Goal: Task Accomplishment & Management: Manage account settings

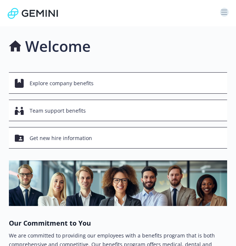
click at [222, 12] on icon "button" at bounding box center [225, 12] width 6 height 1
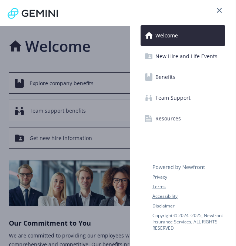
click at [175, 81] on span "Benefits" at bounding box center [166, 77] width 20 height 12
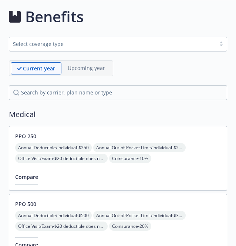
scroll to position [93, 0]
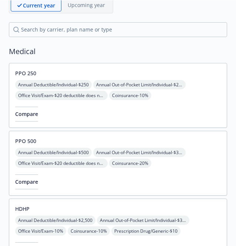
click at [103, 105] on div "PPO 250 Annual Deductible/Individual - $250 Annual Out-of-Pocket Limit/Individu…" at bounding box center [118, 95] width 219 height 65
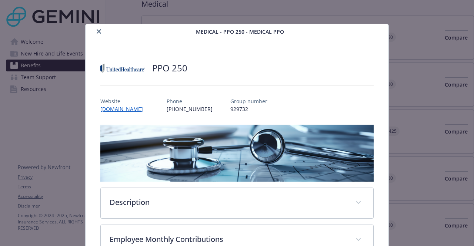
scroll to position [22, 0]
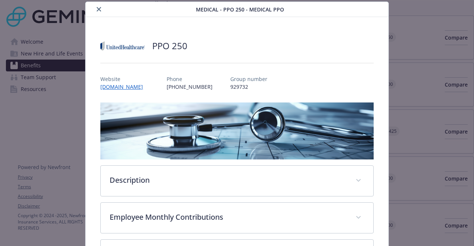
click at [99, 10] on icon "close" at bounding box center [99, 9] width 4 height 4
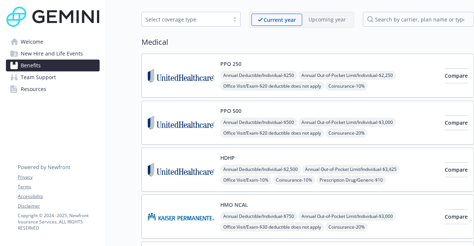
scroll to position [29, 0]
click at [172, 89] on img at bounding box center [181, 75] width 67 height 31
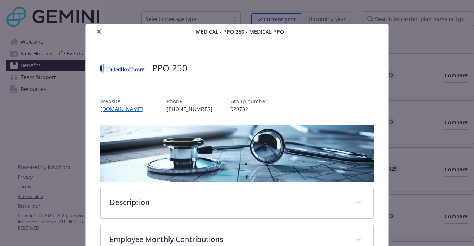
scroll to position [22, 0]
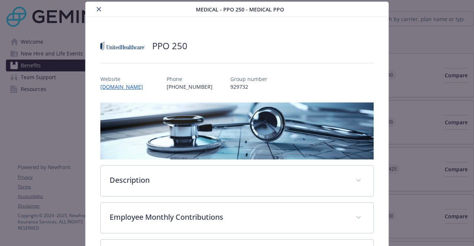
click at [98, 11] on icon "close" at bounding box center [99, 9] width 4 height 4
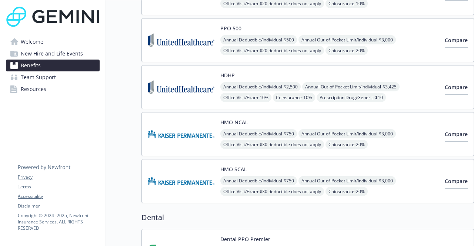
click at [184, 127] on img at bounding box center [181, 134] width 67 height 31
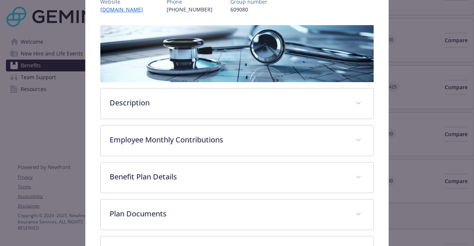
scroll to position [101, 0]
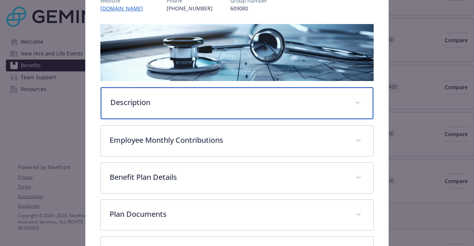
click at [214, 99] on p "Description" at bounding box center [227, 102] width 235 height 11
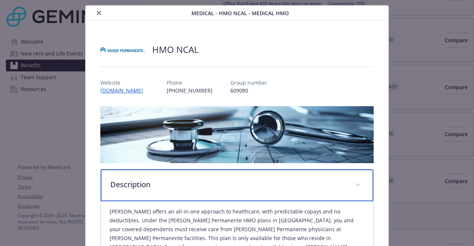
scroll to position [0, 0]
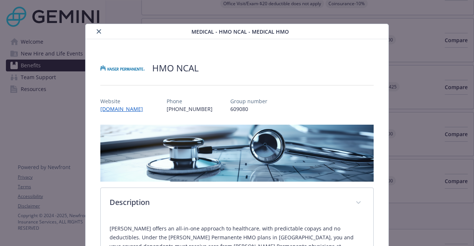
click at [97, 34] on button "close" at bounding box center [98, 31] width 9 height 9
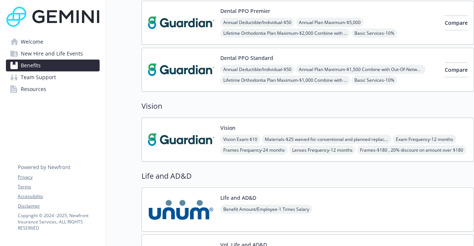
scroll to position [340, 6]
click at [171, 149] on img at bounding box center [181, 139] width 67 height 31
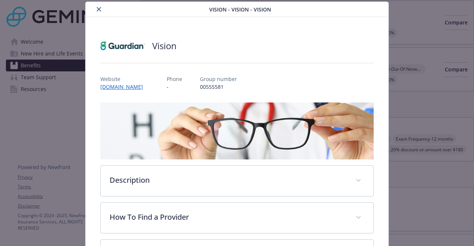
scroll to position [199, 0]
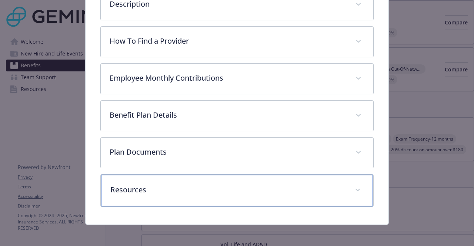
click at [207, 176] on div "Resources" at bounding box center [237, 191] width 272 height 32
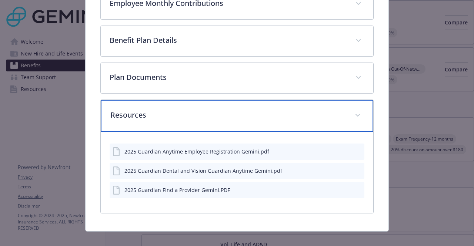
scroll to position [282, 0]
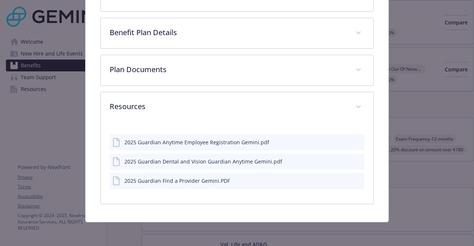
click at [354, 162] on icon "preview file" at bounding box center [357, 161] width 7 height 5
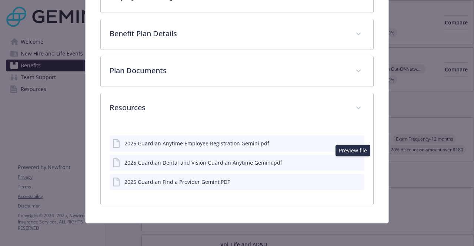
click at [354, 141] on icon "preview file" at bounding box center [357, 142] width 7 height 5
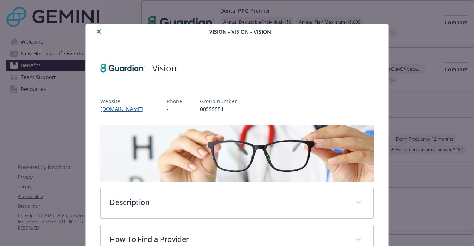
click at [97, 30] on icon "close" at bounding box center [99, 31] width 4 height 4
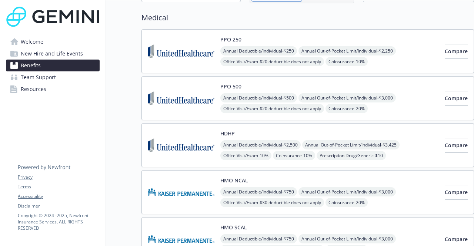
click at [179, 65] on img at bounding box center [181, 51] width 67 height 31
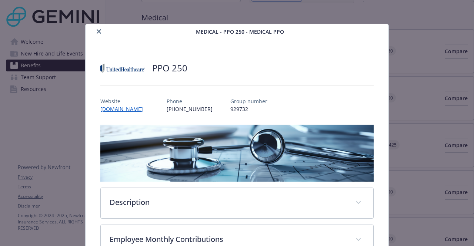
scroll to position [22, 0]
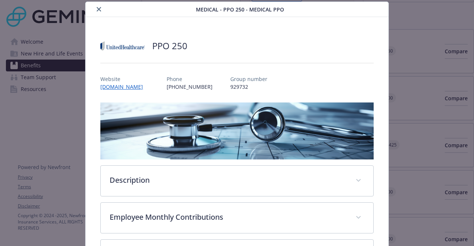
click at [97, 10] on icon "close" at bounding box center [99, 9] width 4 height 4
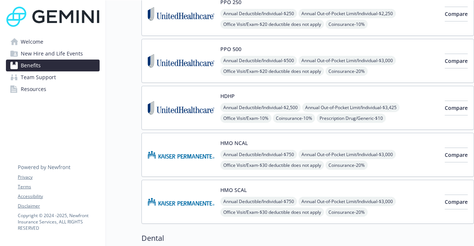
scroll to position [91, 6]
click at [176, 159] on img at bounding box center [181, 154] width 67 height 31
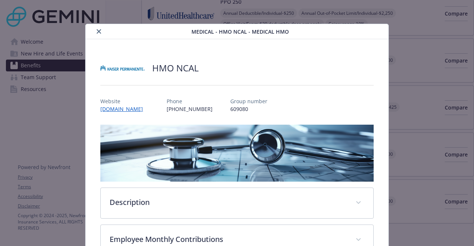
scroll to position [22, 0]
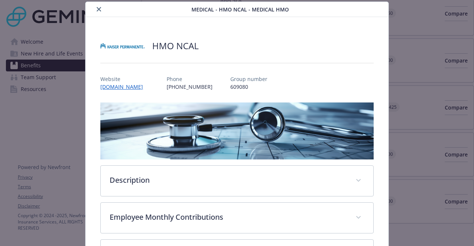
click at [97, 10] on icon "close" at bounding box center [99, 9] width 4 height 4
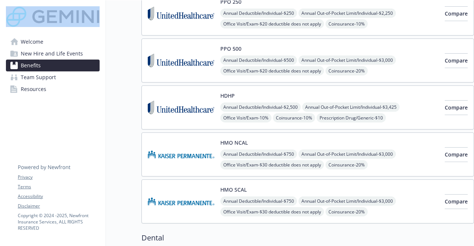
click at [96, 10] on div "Welcome New Hire and Life Events Benefits Team Support Resources Privacy Terms …" at bounding box center [53, 55] width 106 height 110
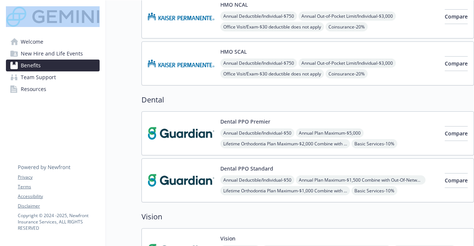
click at [166, 140] on img at bounding box center [181, 133] width 67 height 31
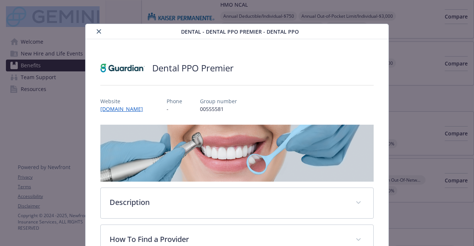
scroll to position [22, 0]
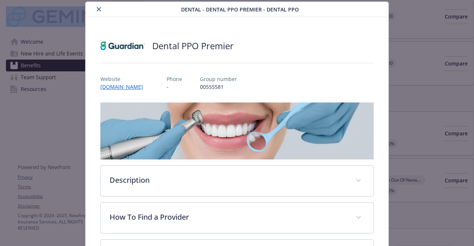
click at [99, 10] on icon "close" at bounding box center [99, 9] width 4 height 4
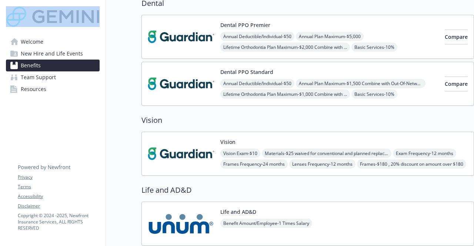
scroll to position [327, 6]
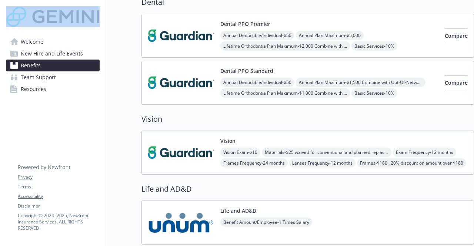
click at [180, 163] on img at bounding box center [181, 152] width 67 height 31
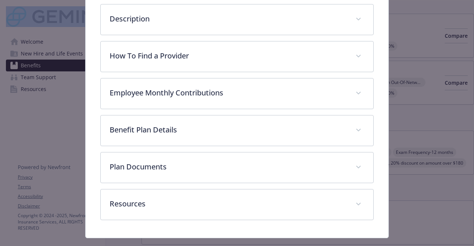
scroll to position [199, 0]
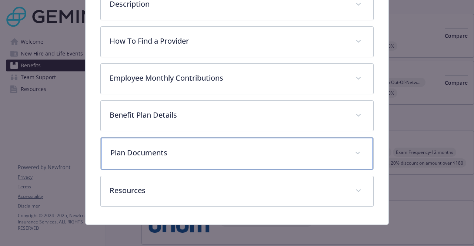
click at [190, 154] on p "Plan Documents" at bounding box center [227, 152] width 235 height 11
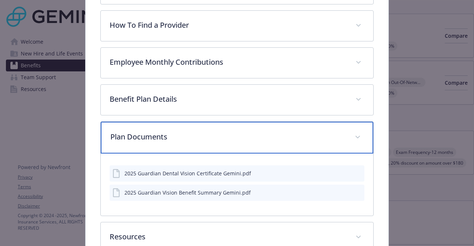
scroll to position [215, 0]
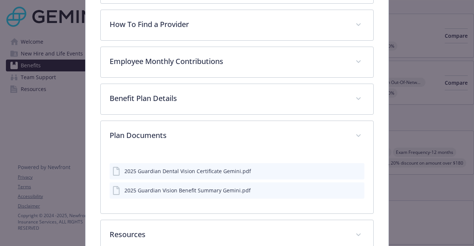
click at [354, 193] on button "details for plan Vision - Vision - Vision" at bounding box center [358, 191] width 8 height 8
click at [354, 190] on icon "preview file" at bounding box center [357, 190] width 7 height 5
click at [183, 168] on div "2025 Guardian Dental Vision Certificate Gemini.pdf" at bounding box center [188, 171] width 127 height 8
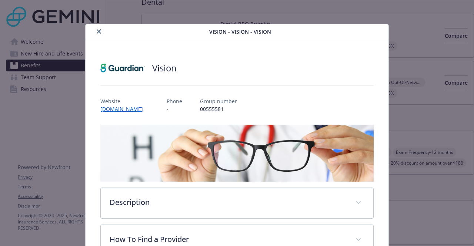
click at [100, 36] on div "details for plan Vision - Vision - Vision" at bounding box center [149, 31] width 120 height 9
click at [98, 31] on icon "close" at bounding box center [99, 31] width 4 height 4
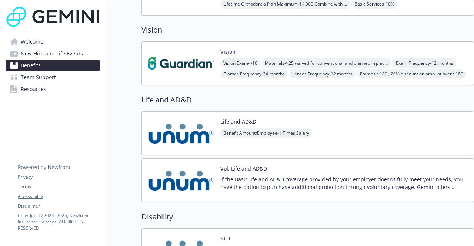
click at [173, 143] on img at bounding box center [181, 133] width 67 height 31
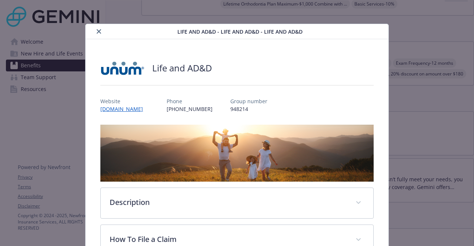
scroll to position [22, 0]
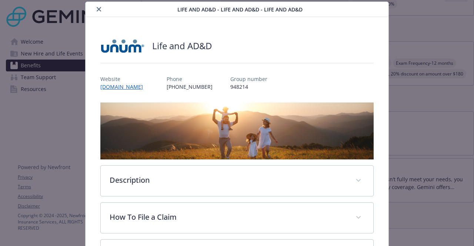
click at [97, 9] on icon "close" at bounding box center [99, 9] width 4 height 4
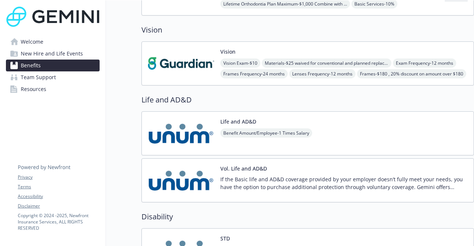
click at [163, 171] on img at bounding box center [181, 180] width 67 height 31
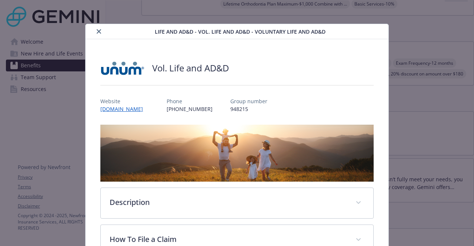
scroll to position [22, 0]
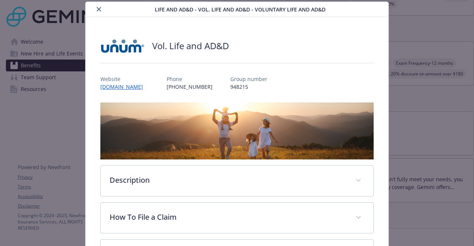
click at [99, 11] on icon "close" at bounding box center [99, 9] width 4 height 4
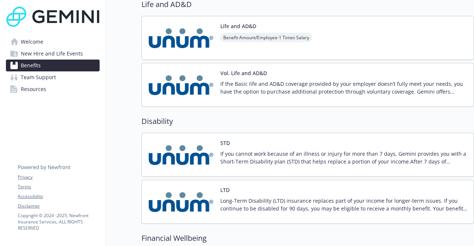
click at [170, 144] on img at bounding box center [181, 154] width 67 height 31
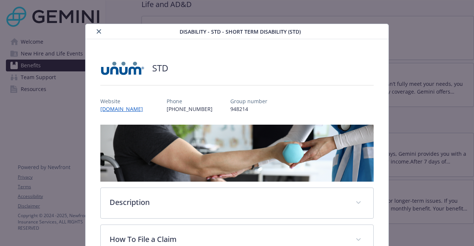
scroll to position [22, 0]
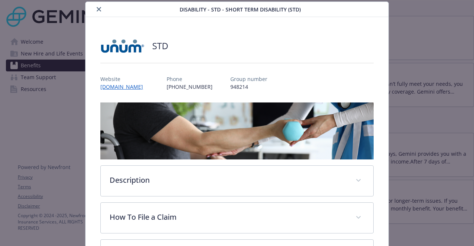
click at [100, 9] on icon "close" at bounding box center [99, 9] width 4 height 4
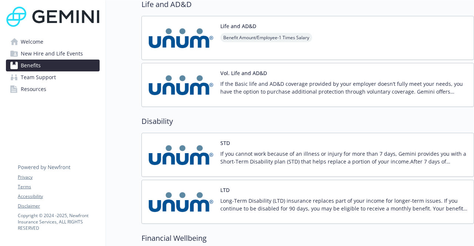
click at [164, 190] on img at bounding box center [181, 201] width 67 height 31
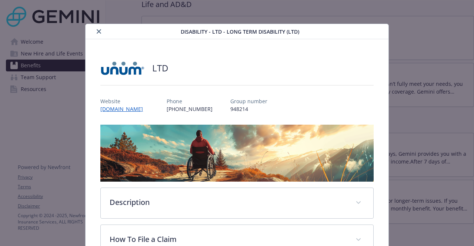
scroll to position [22, 0]
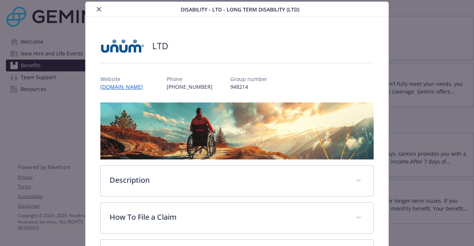
click at [97, 6] on button "close" at bounding box center [98, 9] width 9 height 9
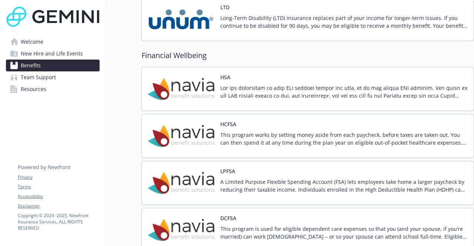
click at [162, 97] on img at bounding box center [181, 88] width 67 height 31
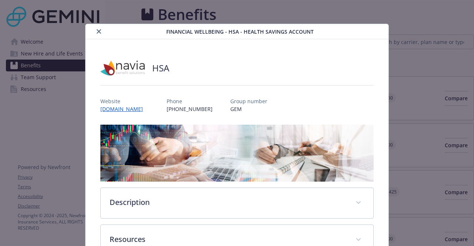
scroll to position [695, 6]
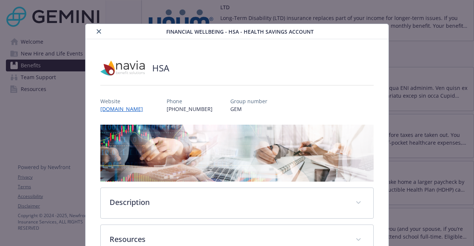
click at [97, 28] on button "close" at bounding box center [98, 31] width 9 height 9
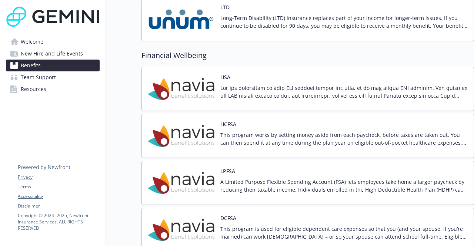
click at [176, 120] on img at bounding box center [181, 135] width 67 height 31
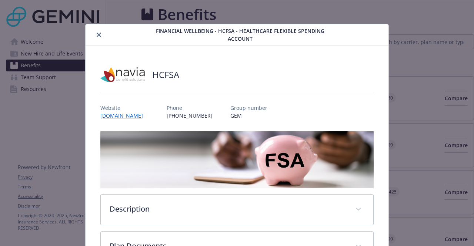
scroll to position [695, 6]
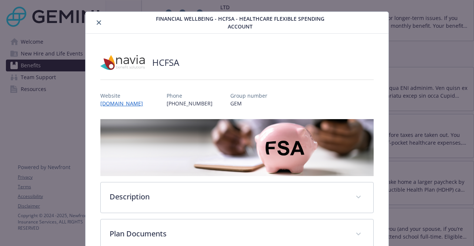
click at [99, 22] on icon "close" at bounding box center [99, 22] width 4 height 4
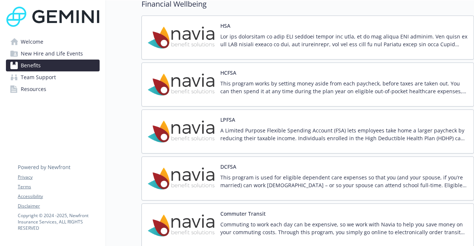
click at [170, 127] on img at bounding box center [181, 131] width 67 height 31
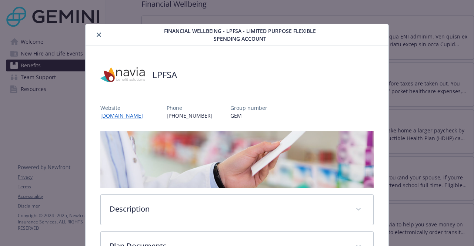
scroll to position [12, 0]
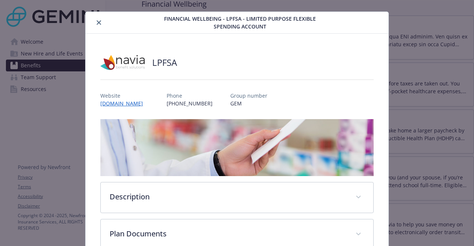
click at [99, 22] on icon "close" at bounding box center [99, 22] width 4 height 4
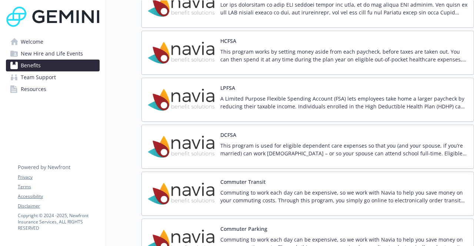
click at [188, 152] on img at bounding box center [181, 146] width 67 height 31
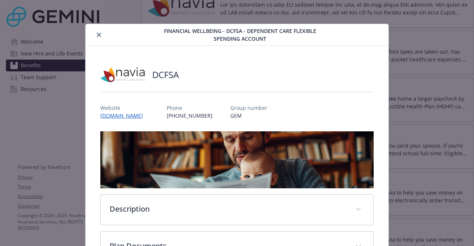
scroll to position [12, 0]
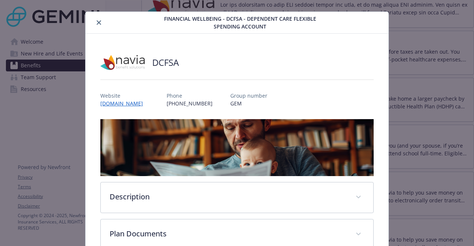
click at [97, 23] on icon "close" at bounding box center [99, 22] width 4 height 4
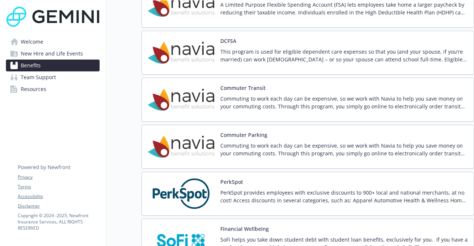
scroll to position [873, 6]
click at [182, 99] on img at bounding box center [181, 99] width 67 height 31
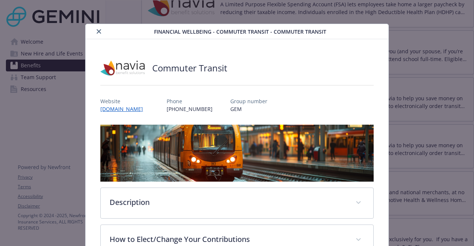
scroll to position [22, 0]
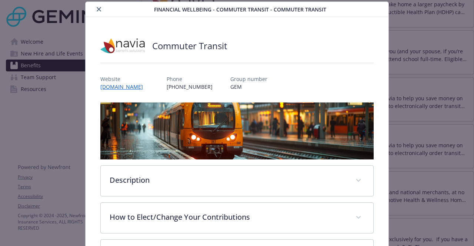
click at [97, 11] on icon "close" at bounding box center [99, 9] width 4 height 4
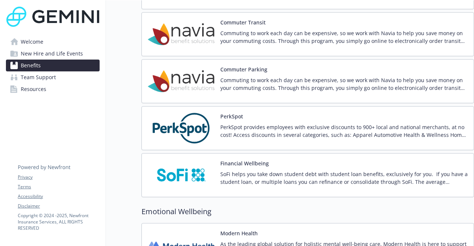
click at [171, 120] on img at bounding box center [181, 128] width 67 height 31
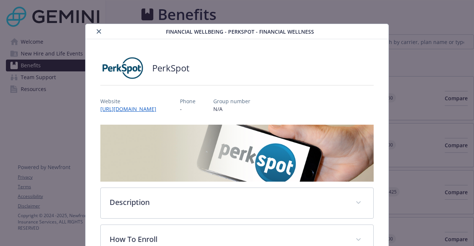
scroll to position [938, 6]
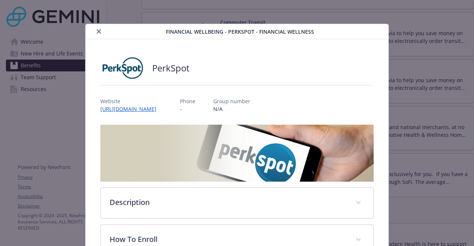
click at [99, 32] on icon "close" at bounding box center [99, 31] width 4 height 4
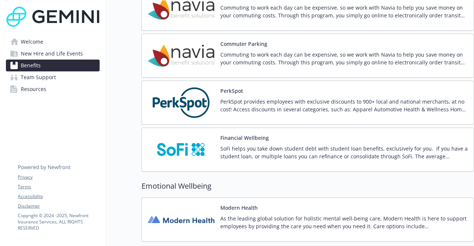
click at [166, 145] on img at bounding box center [181, 149] width 67 height 31
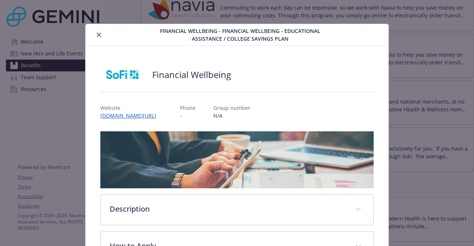
click at [96, 32] on button "close" at bounding box center [98, 34] width 9 height 9
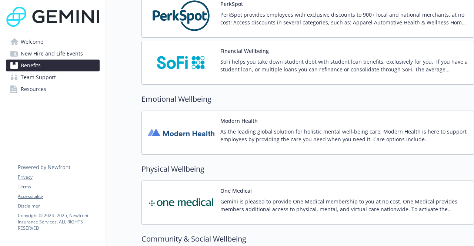
scroll to position [1051, 6]
click at [169, 148] on img at bounding box center [181, 132] width 67 height 31
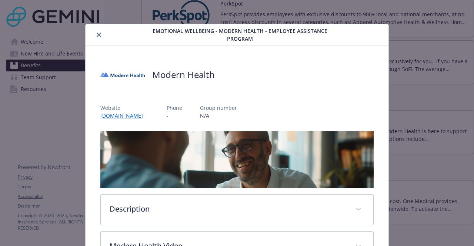
scroll to position [22, 0]
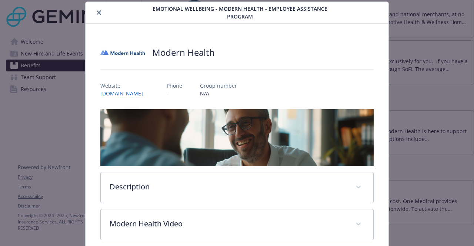
click at [97, 13] on icon "close" at bounding box center [99, 12] width 4 height 4
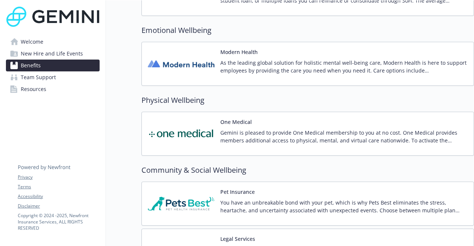
click at [184, 138] on img at bounding box center [181, 133] width 67 height 31
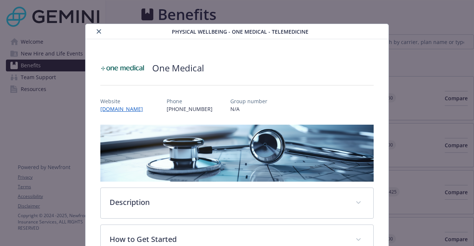
scroll to position [1119, 6]
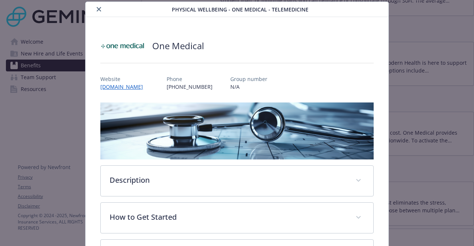
click at [96, 7] on button "close" at bounding box center [98, 9] width 9 height 9
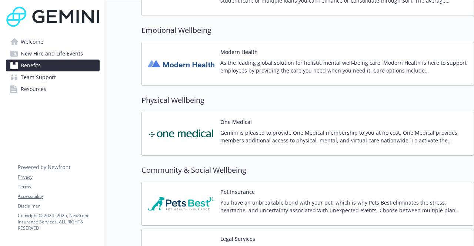
scroll to position [1153, 6]
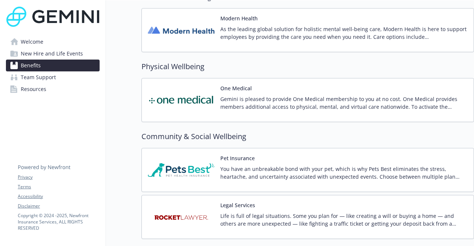
click at [173, 173] on img at bounding box center [181, 170] width 67 height 31
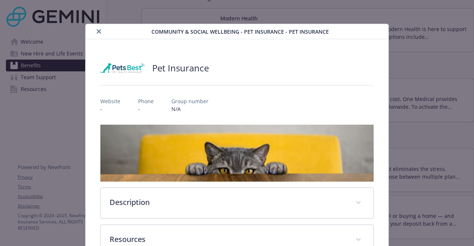
click at [97, 33] on icon "close" at bounding box center [99, 31] width 4 height 4
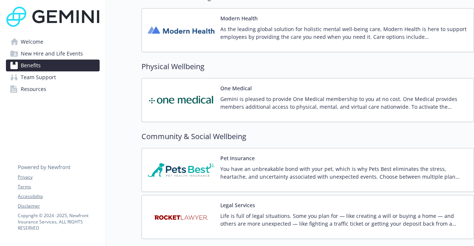
scroll to position [1205, 6]
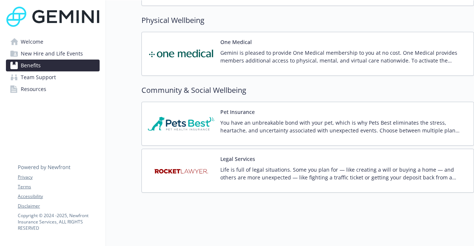
click at [165, 119] on img at bounding box center [181, 123] width 67 height 31
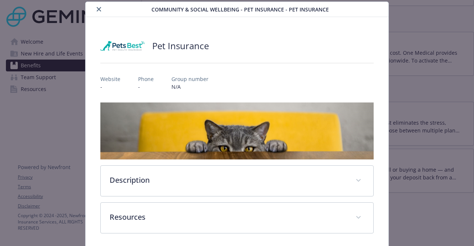
scroll to position [50, 0]
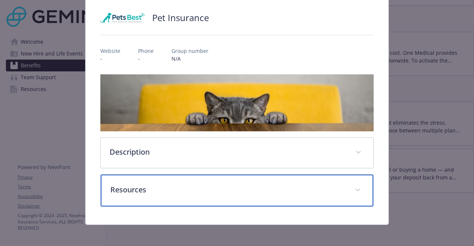
click at [229, 185] on p "Resources" at bounding box center [227, 190] width 235 height 11
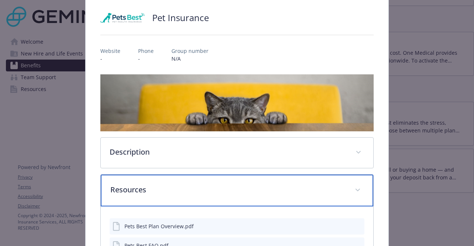
scroll to position [153, 0]
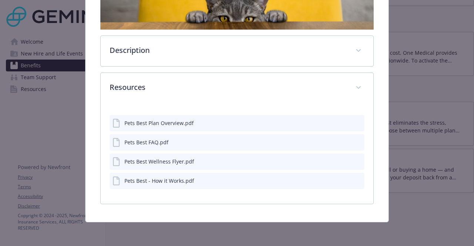
click at [354, 124] on icon "preview file" at bounding box center [357, 122] width 7 height 5
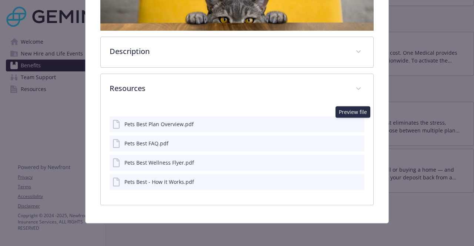
click at [354, 160] on icon "preview file" at bounding box center [357, 162] width 7 height 5
click at [354, 140] on icon "preview file" at bounding box center [357, 142] width 7 height 5
click at [355, 181] on icon "preview file" at bounding box center [357, 181] width 7 height 5
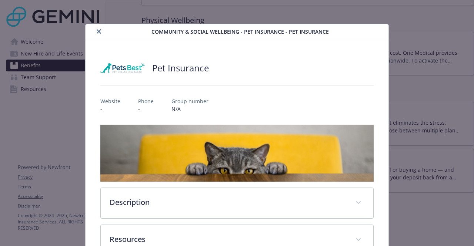
click at [97, 31] on icon "close" at bounding box center [99, 31] width 4 height 4
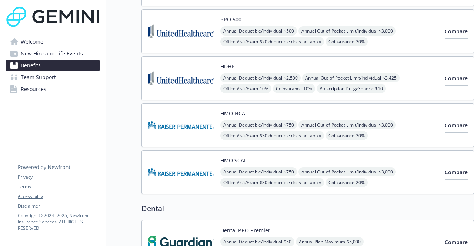
scroll to position [0, 6]
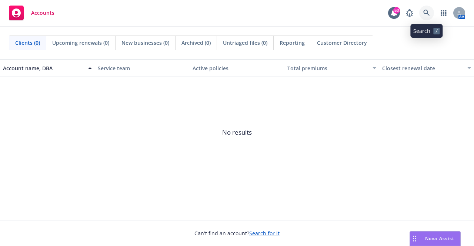
click at [427, 17] on link at bounding box center [426, 13] width 15 height 15
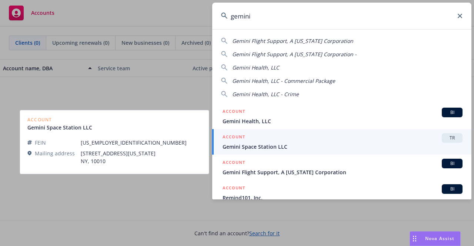
type input "gemini"
click at [273, 152] on link "ACCOUNT TR Gemini Space Station LLC" at bounding box center [341, 142] width 259 height 26
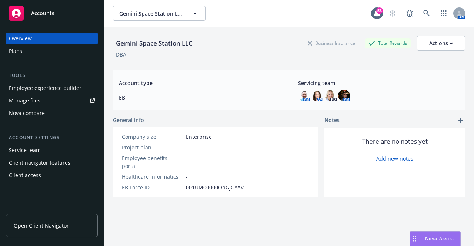
click at [39, 85] on div "Employee experience builder" at bounding box center [45, 88] width 73 height 12
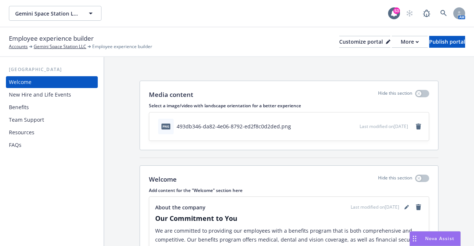
click at [36, 103] on div "Benefits" at bounding box center [52, 108] width 86 height 12
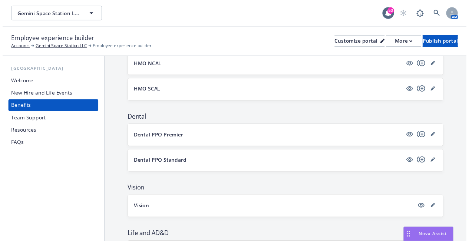
scroll to position [218, 0]
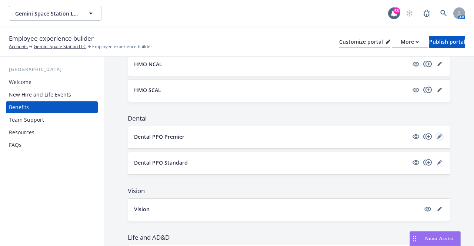
click at [438, 137] on icon "editPencil" at bounding box center [440, 137] width 4 height 4
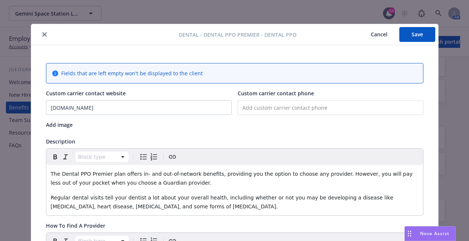
scroll to position [22, 0]
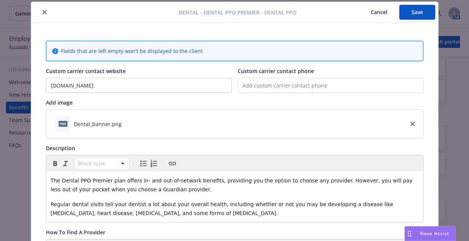
click at [294, 85] on input "tel" at bounding box center [331, 85] width 186 height 15
paste input "[PHONE_NUMBER]"
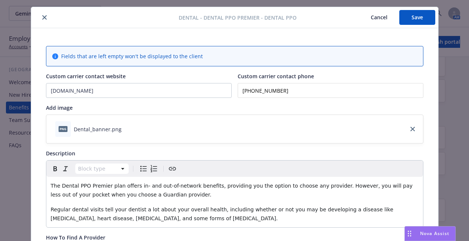
scroll to position [3, 0]
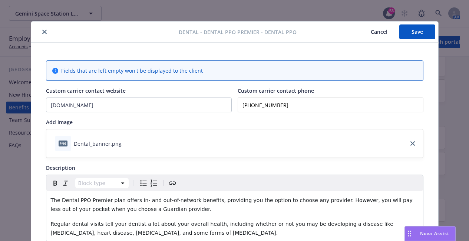
type input "[PHONE_NUMBER]"
click at [419, 30] on button "Save" at bounding box center [417, 31] width 36 height 15
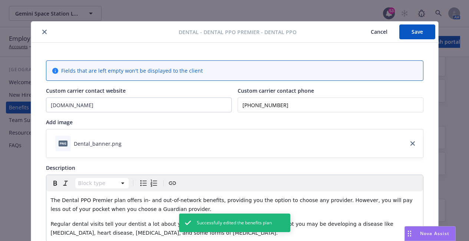
click at [44, 31] on button "close" at bounding box center [44, 31] width 9 height 9
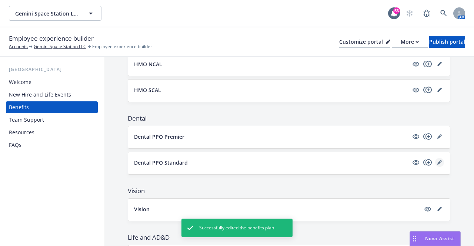
click at [438, 163] on icon "editPencil" at bounding box center [440, 163] width 4 height 4
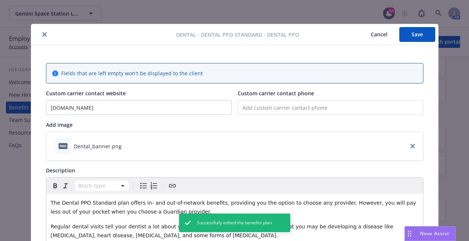
scroll to position [22, 0]
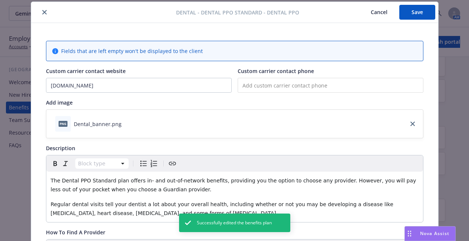
click at [278, 87] on input "tel" at bounding box center [331, 85] width 186 height 15
paste input "[PHONE_NUMBER]"
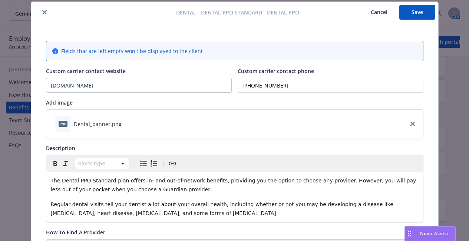
type input "[PHONE_NUMBER]"
click at [419, 12] on button "Save" at bounding box center [417, 12] width 36 height 15
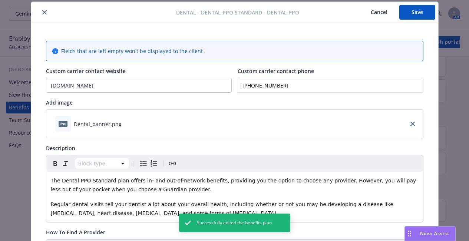
click at [42, 13] on icon "close" at bounding box center [44, 12] width 4 height 4
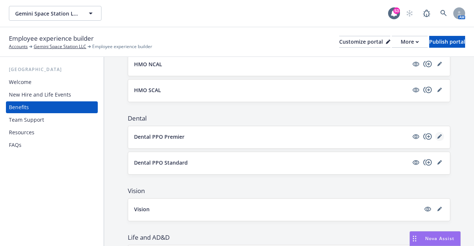
click at [438, 138] on icon "editPencil" at bounding box center [440, 137] width 4 height 4
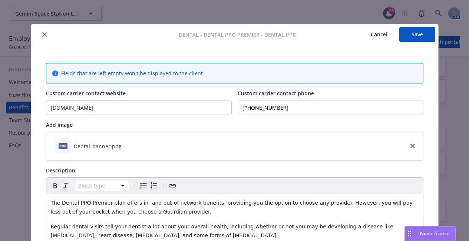
scroll to position [22, 0]
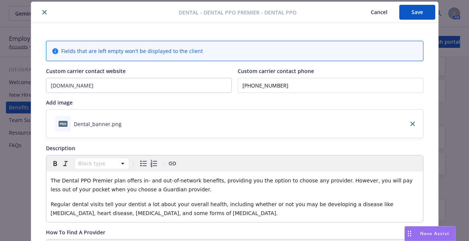
drag, startPoint x: 319, startPoint y: 87, endPoint x: 215, endPoint y: 83, distance: 104.2
click at [215, 83] on div "Custom carrier contact website [DOMAIN_NAME] Custom carrier contact phone [PHON…" at bounding box center [234, 80] width 377 height 26
paste input "[PHONE_NUMBER]"
type input "[PHONE_NUMBER]"
click at [412, 17] on button "Save" at bounding box center [417, 12] width 36 height 15
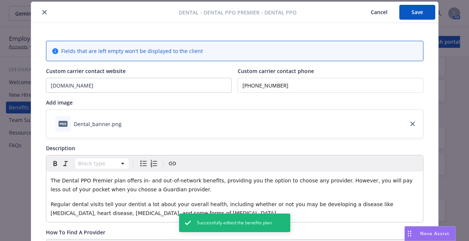
click at [48, 13] on div at bounding box center [106, 12] width 145 height 9
click at [42, 12] on icon "close" at bounding box center [44, 12] width 4 height 4
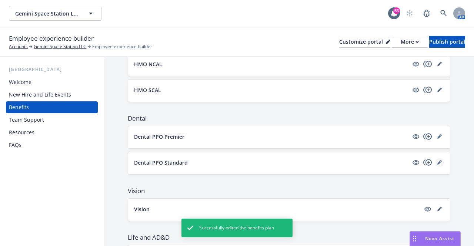
click at [437, 166] on link "editPencil" at bounding box center [439, 162] width 9 height 9
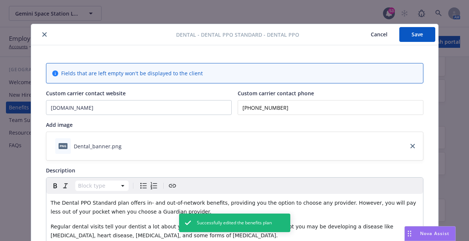
scroll to position [22, 0]
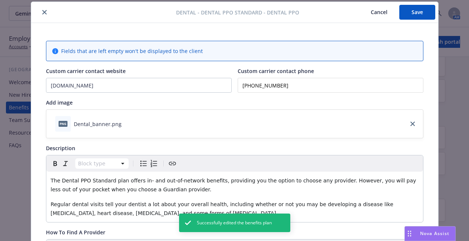
click at [319, 86] on input "[PHONE_NUMBER]" at bounding box center [331, 85] width 186 height 15
type input "(8__) ___-____"
paste input "[PHONE_NUMBER]"
type input "[PHONE_NUMBER]"
click at [406, 14] on button "Save" at bounding box center [417, 12] width 36 height 15
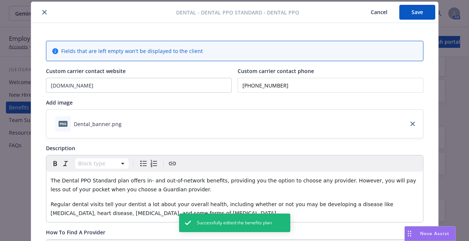
click at [43, 11] on icon "close" at bounding box center [44, 12] width 4 height 4
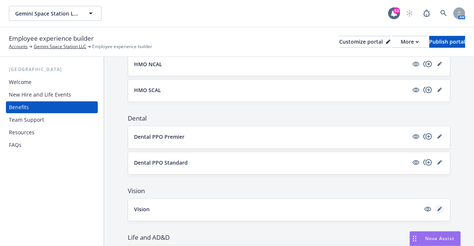
click at [438, 209] on icon "editPencil" at bounding box center [440, 209] width 4 height 4
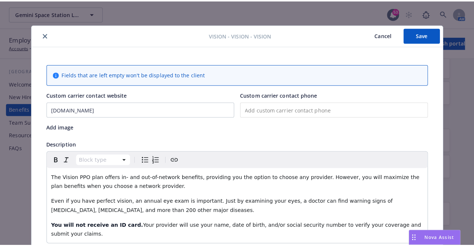
scroll to position [22, 0]
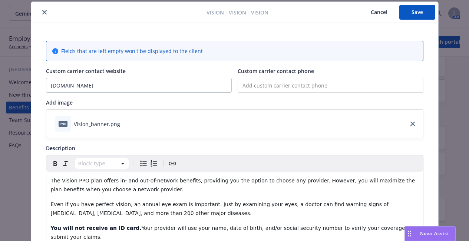
click at [272, 80] on input "tel" at bounding box center [331, 85] width 186 height 15
paste input "[PHONE_NUMBER]"
type input "[PHONE_NUMBER]"
click at [407, 13] on button "Save" at bounding box center [417, 12] width 36 height 15
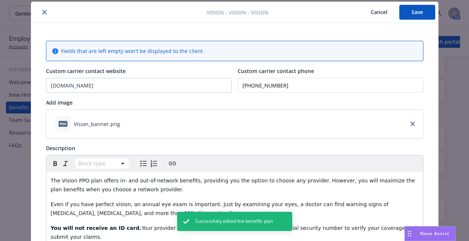
click at [43, 11] on icon "close" at bounding box center [44, 12] width 4 height 4
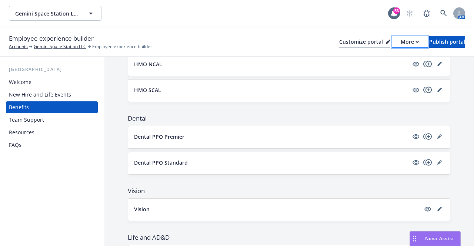
click at [401, 43] on div "More" at bounding box center [410, 41] width 18 height 11
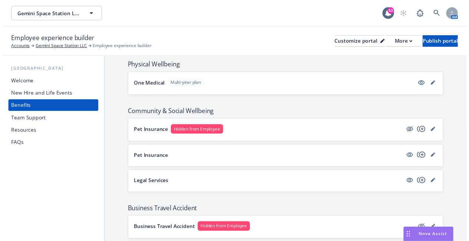
scroll to position [1526, 0]
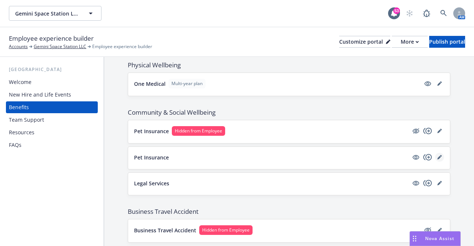
click at [438, 158] on icon "editPencil" at bounding box center [440, 158] width 4 height 4
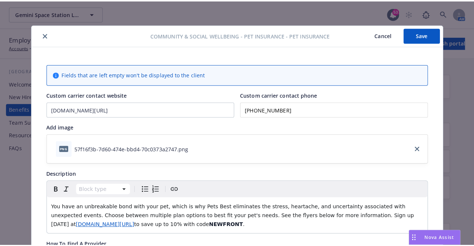
scroll to position [22, 0]
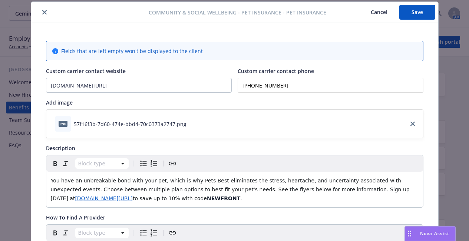
click at [196, 100] on div "Add image" at bounding box center [234, 103] width 377 height 8
click at [42, 13] on icon "close" at bounding box center [44, 12] width 4 height 4
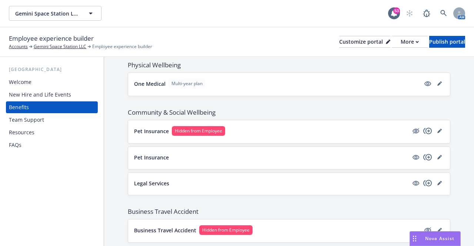
click at [98, 15] on button "Gemini Space Station LLC" at bounding box center [55, 13] width 93 height 15
click at [98, 15] on div at bounding box center [55, 13] width 93 height 15
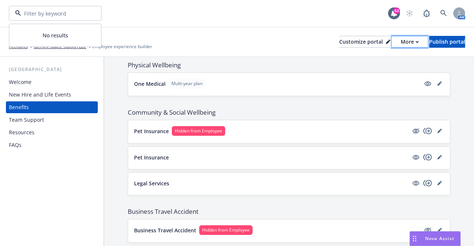
click at [401, 46] on div "More" at bounding box center [410, 41] width 18 height 11
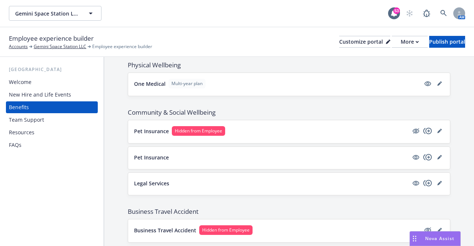
click at [431, 56] on div "Employee experience builder Accounts Gemini Space Station LLC Employee experien…" at bounding box center [237, 42] width 474 height 30
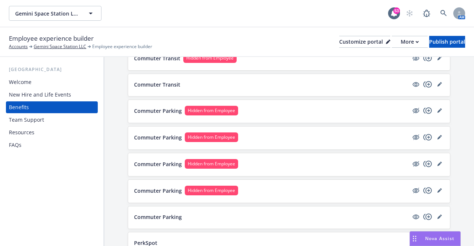
scroll to position [1240, 0]
